Goal: Task Accomplishment & Management: Use online tool/utility

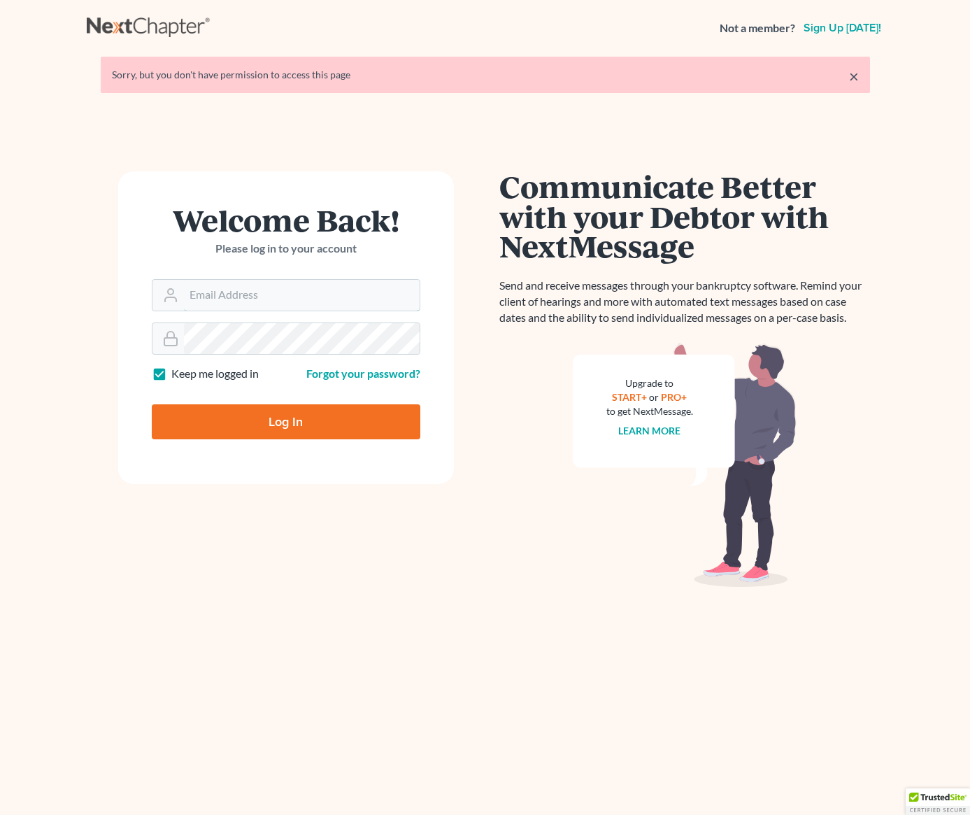
type input "[PERSON_NAME][EMAIL_ADDRESS][DOMAIN_NAME]"
click at [281, 422] on input "Log In" at bounding box center [286, 421] width 268 height 35
type input "Thinking..."
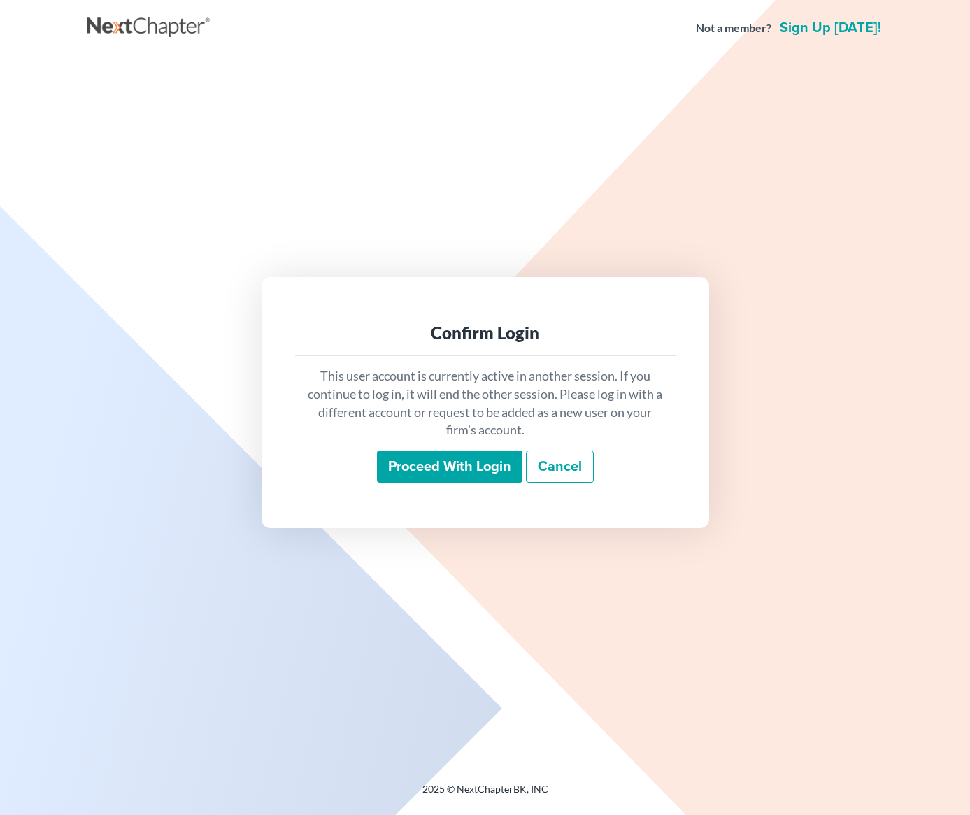
click at [436, 470] on input "Proceed with login" at bounding box center [449, 466] width 145 height 32
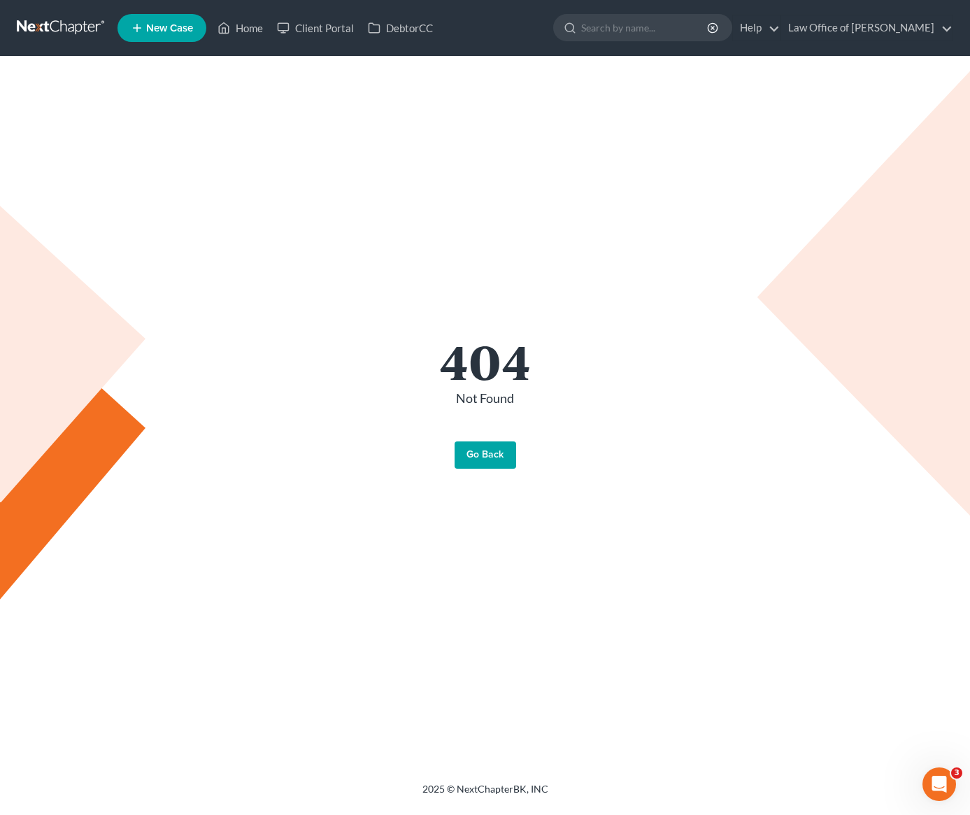
click at [56, 13] on nav "Home New Case Client Portal DebtorCC Law Office of [PERSON_NAME] [PERSON_NAME][…" at bounding box center [485, 28] width 970 height 56
click at [48, 28] on link at bounding box center [61, 27] width 89 height 25
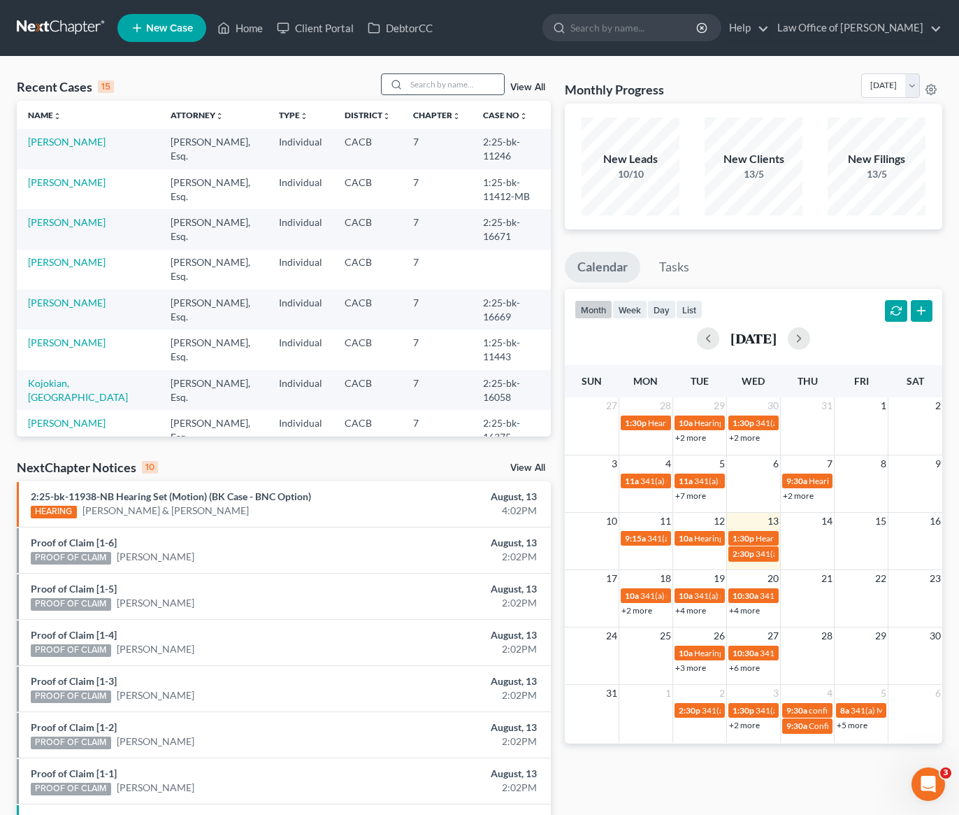
click at [450, 86] on input "search" at bounding box center [455, 84] width 98 height 20
type input "wennie"
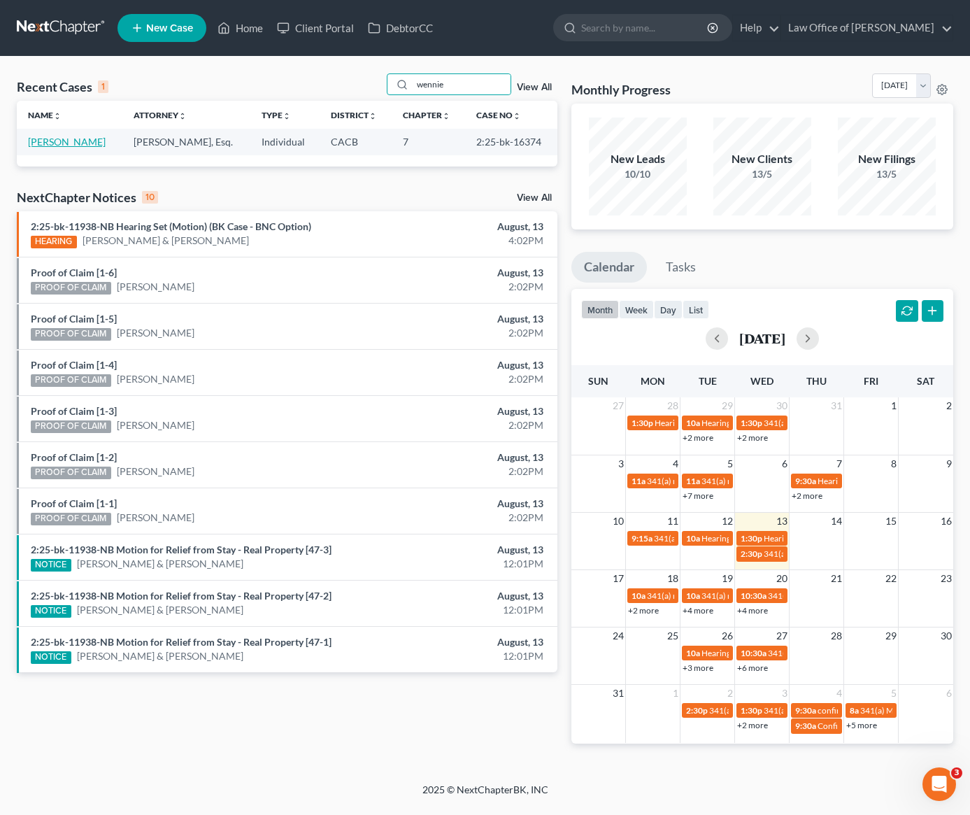
click at [37, 145] on link "Tranquilino, Wennie" at bounding box center [67, 142] width 78 height 12
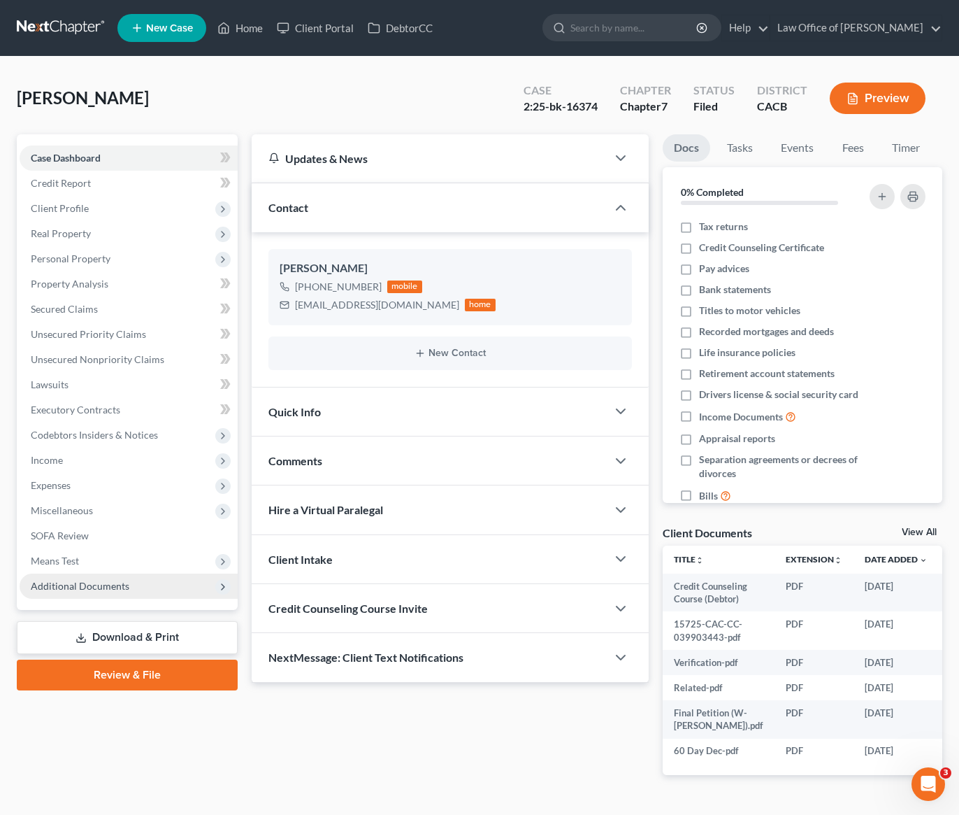
click at [79, 589] on span "Additional Documents" at bounding box center [80, 586] width 99 height 12
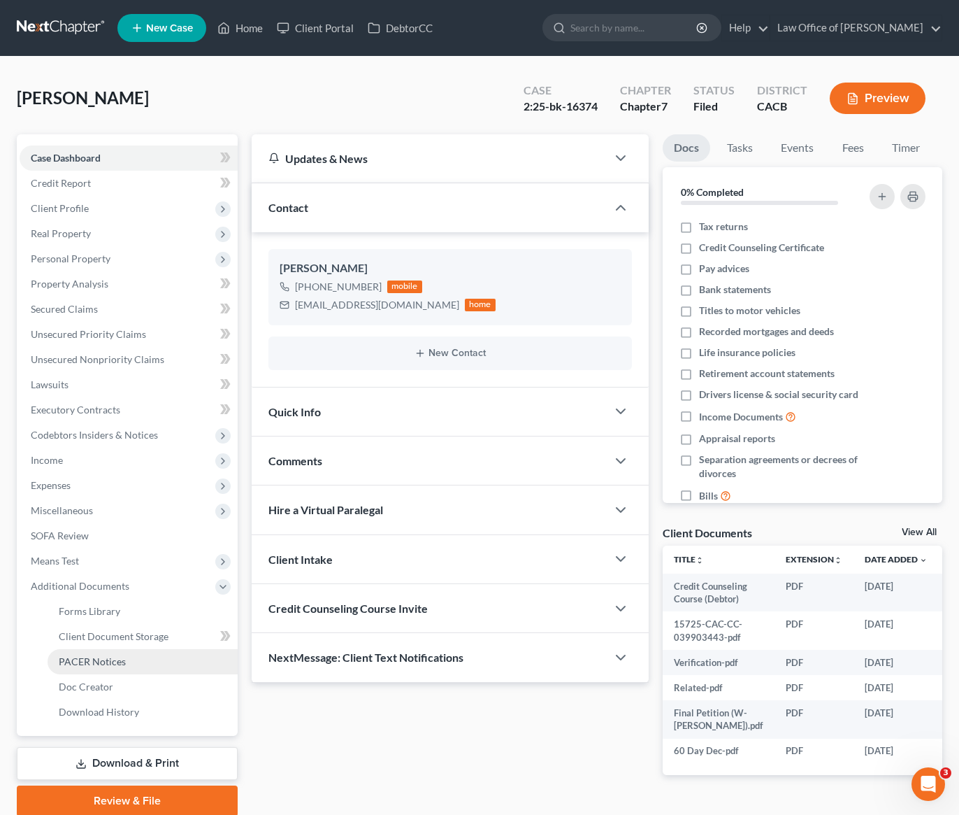
click at [86, 668] on link "PACER Notices" at bounding box center [143, 661] width 190 height 25
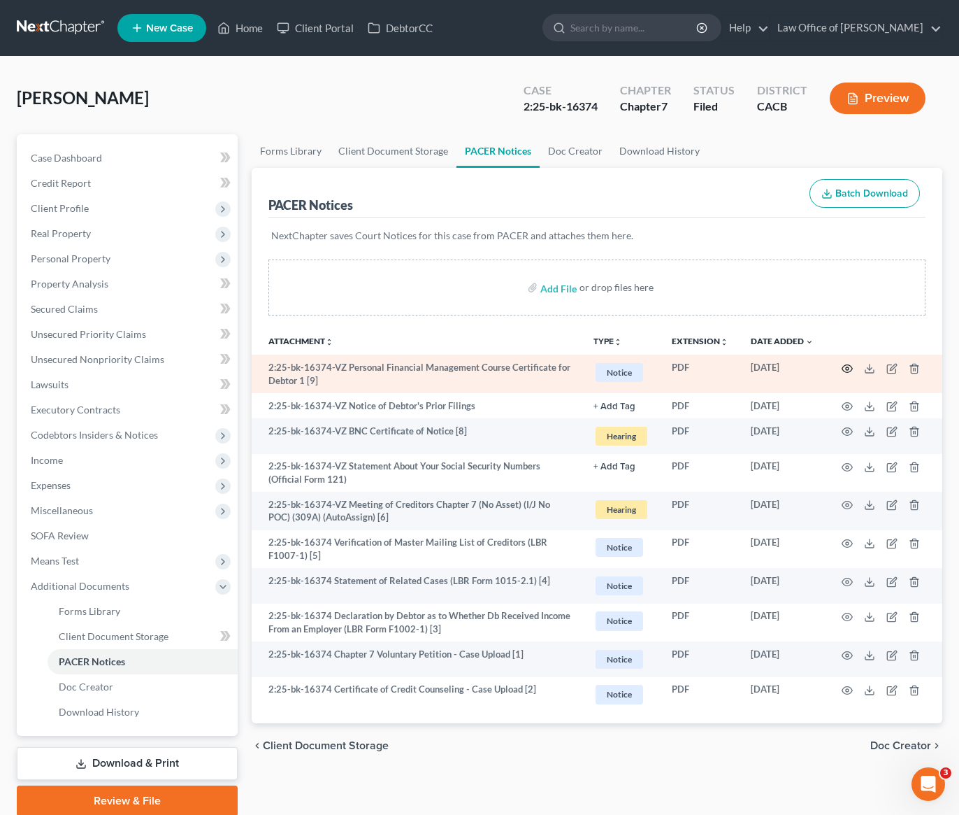
click at [847, 371] on icon "button" at bounding box center [848, 368] width 10 height 8
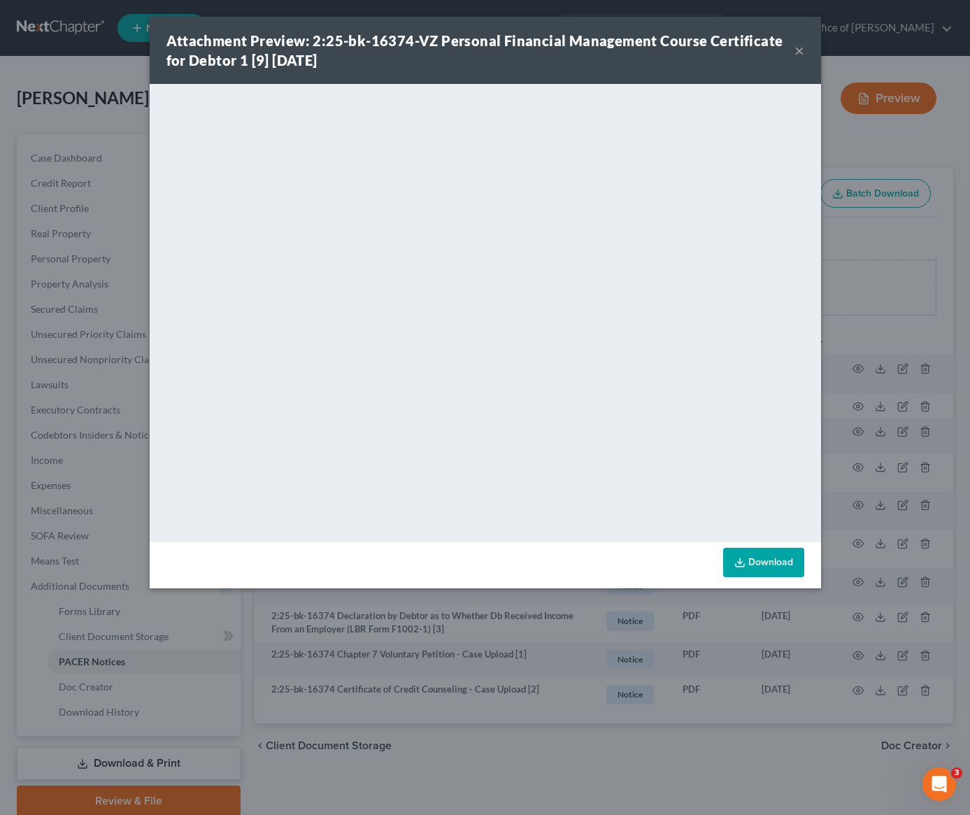
click at [801, 53] on button "×" at bounding box center [799, 50] width 10 height 17
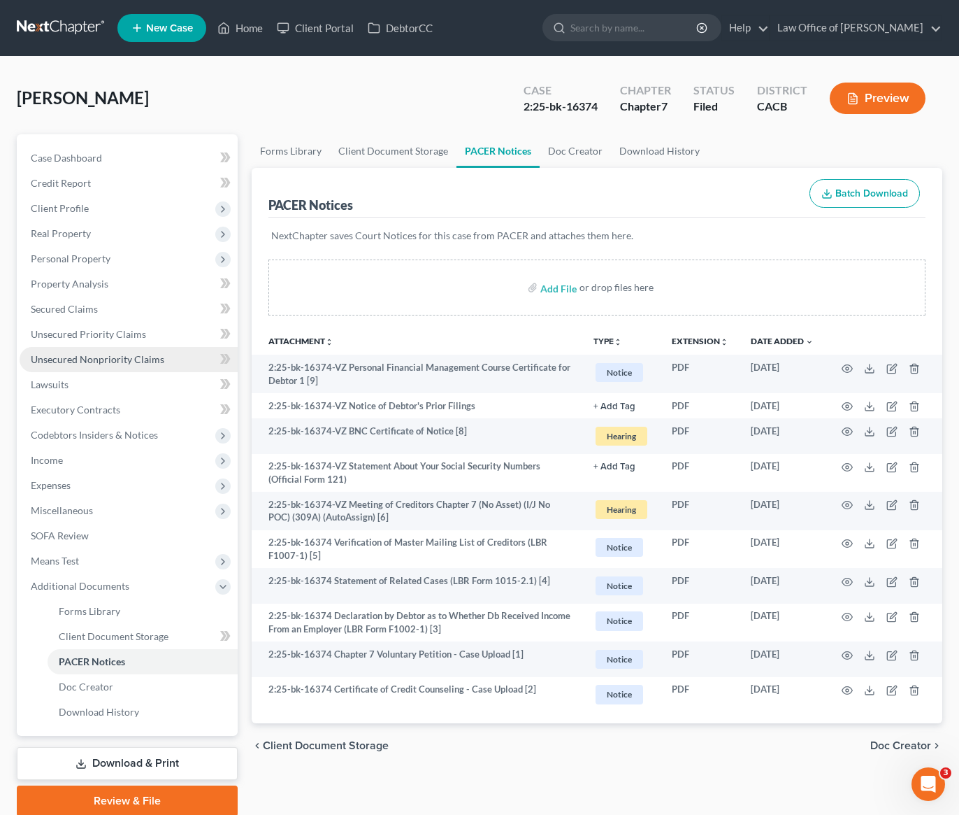
click at [148, 360] on span "Unsecured Nonpriority Claims" at bounding box center [98, 359] width 134 height 12
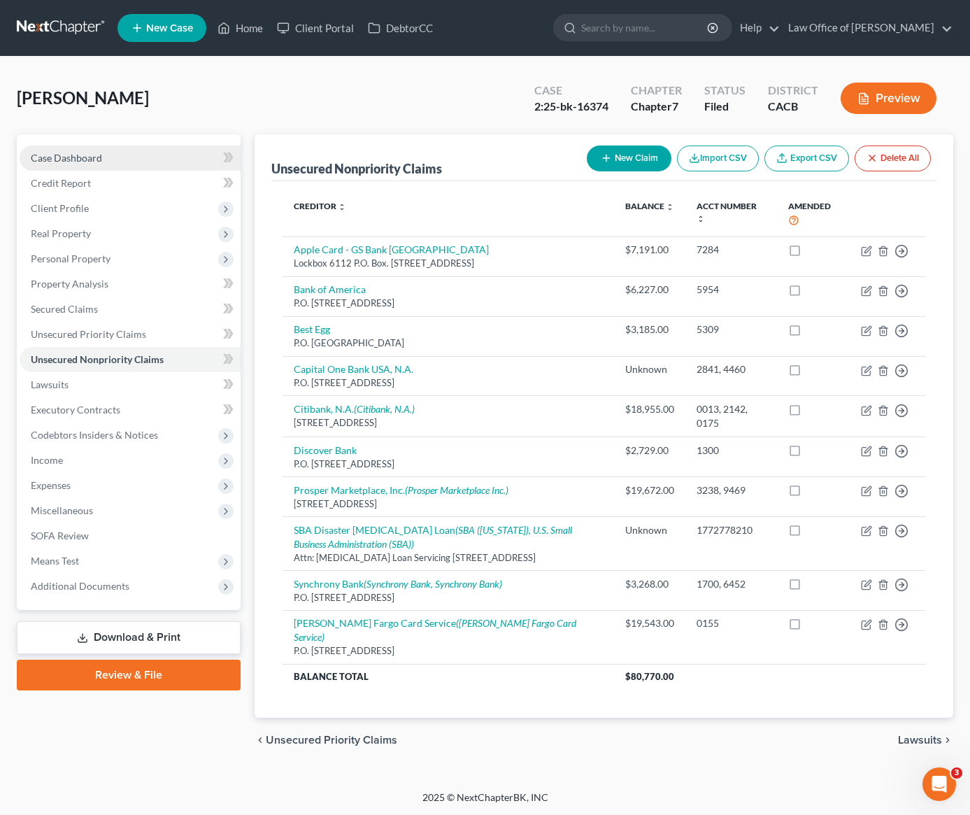
click at [124, 150] on link "Case Dashboard" at bounding box center [130, 157] width 221 height 25
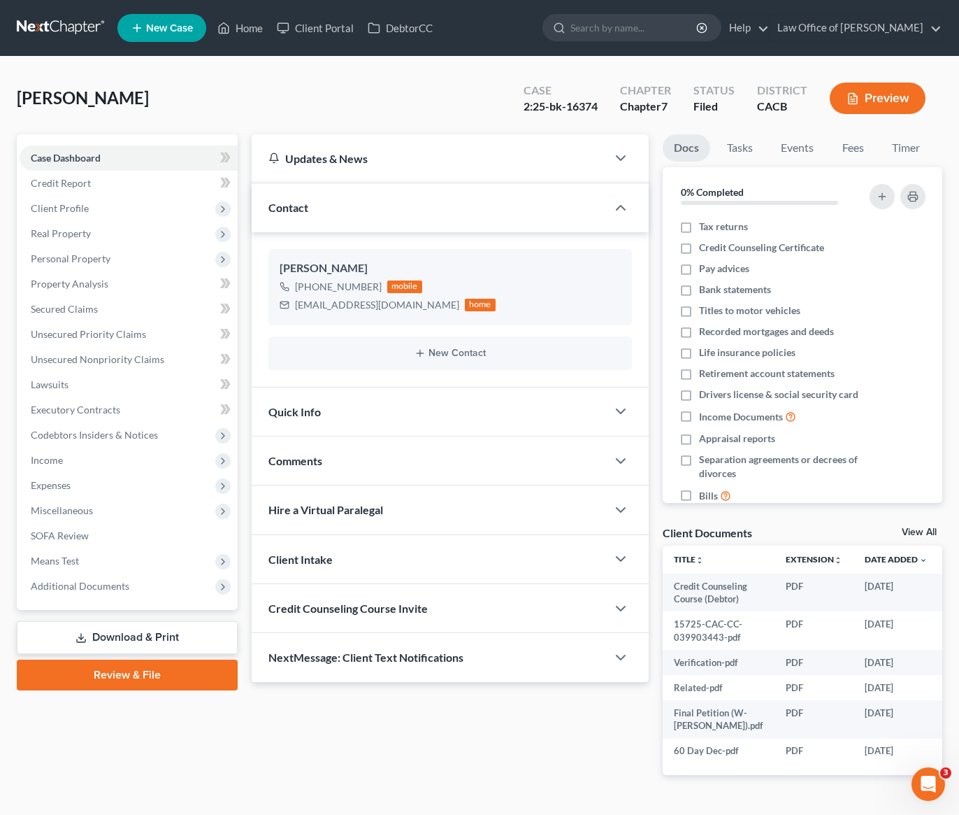
click at [85, 24] on link at bounding box center [61, 27] width 89 height 25
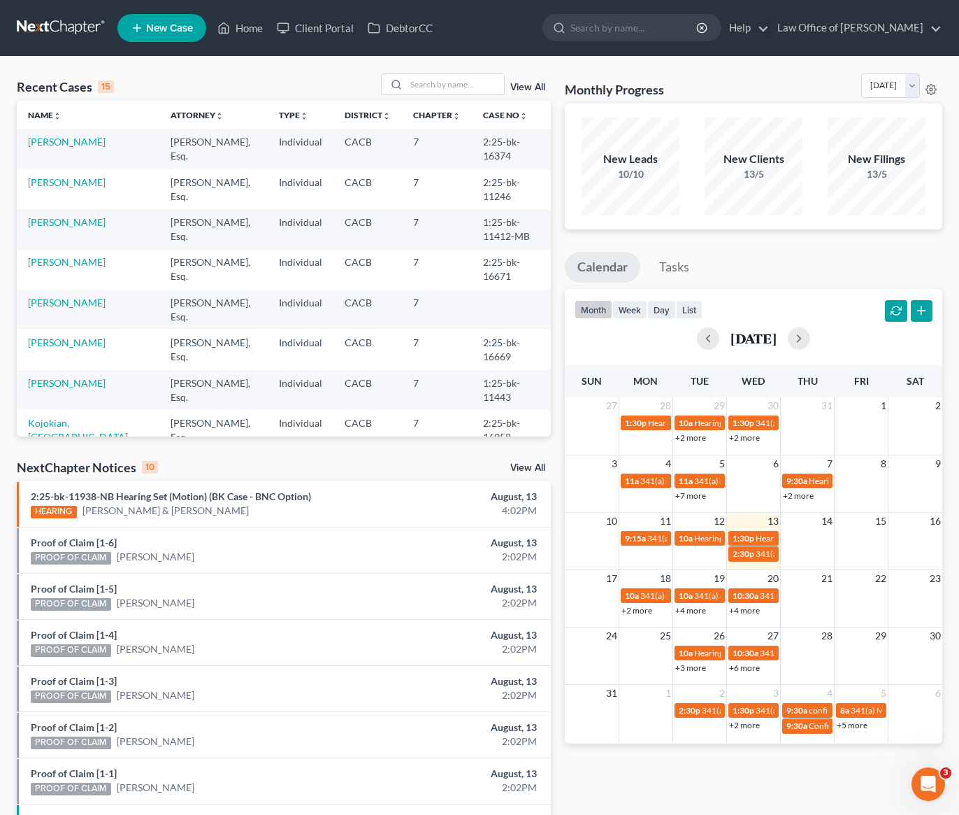
drag, startPoint x: 0, startPoint y: 0, endPoint x: 131, endPoint y: 115, distance: 174.4
drag, startPoint x: 0, startPoint y: 0, endPoint x: 145, endPoint y: 352, distance: 381.2
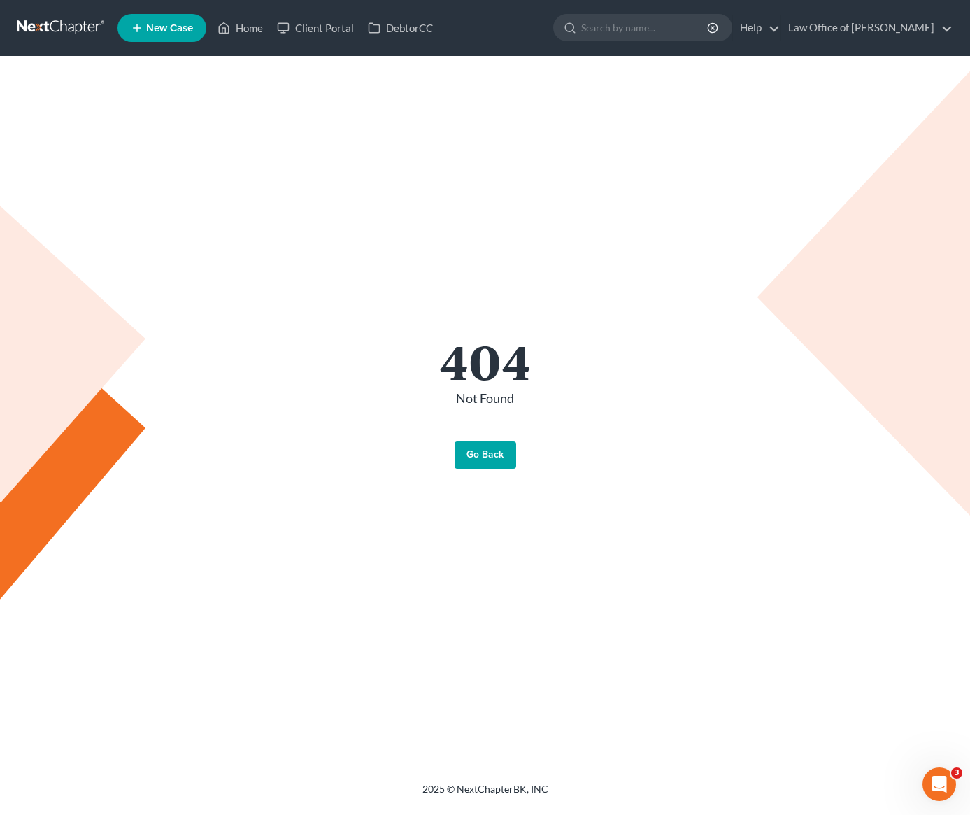
click at [486, 447] on link "Go Back" at bounding box center [485, 455] width 62 height 28
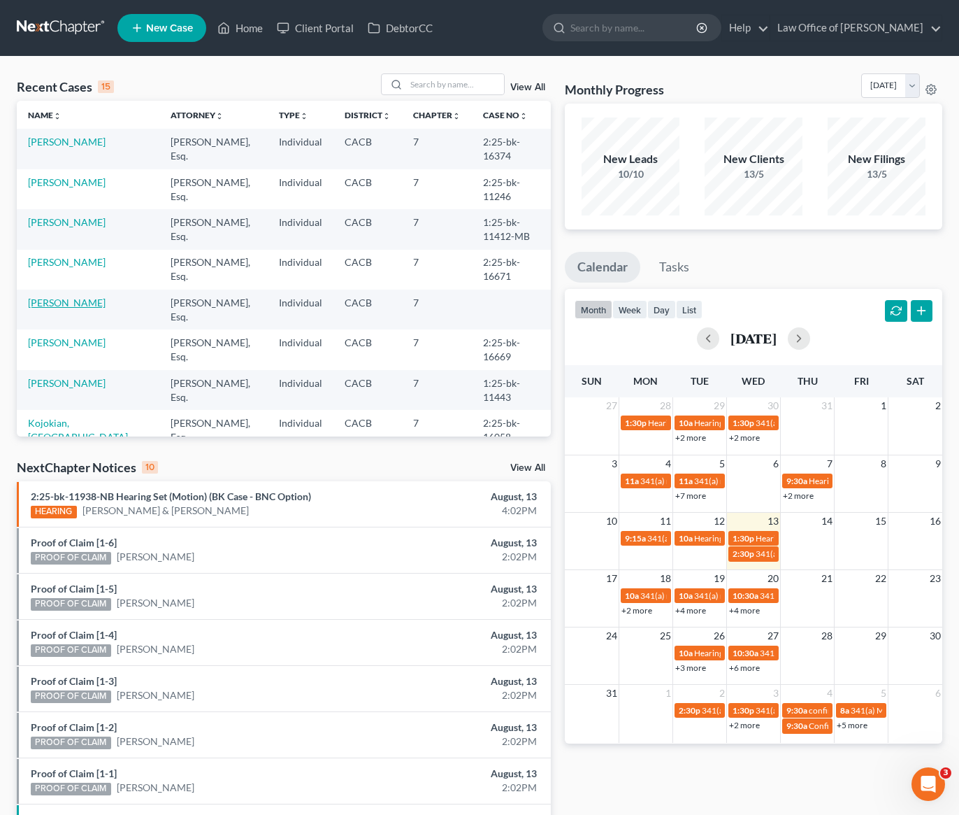
click at [70, 299] on link "[PERSON_NAME]" at bounding box center [67, 302] width 78 height 12
